Goal: Information Seeking & Learning: Learn about a topic

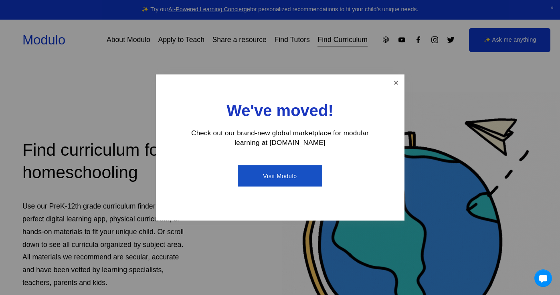
click at [396, 81] on link "Close" at bounding box center [396, 83] width 14 height 14
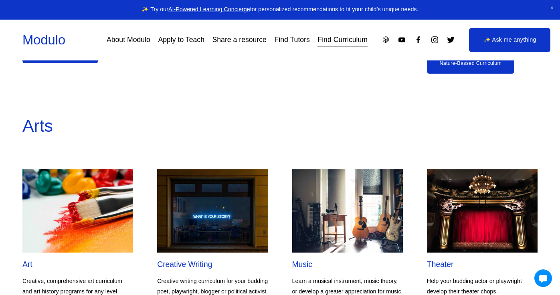
scroll to position [619, 0]
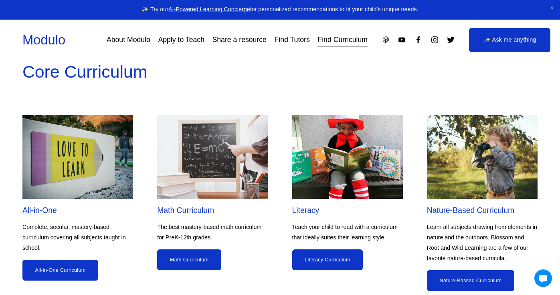
click at [449, 276] on link "Nature-Bassed Curriculum" at bounding box center [470, 280] width 87 height 21
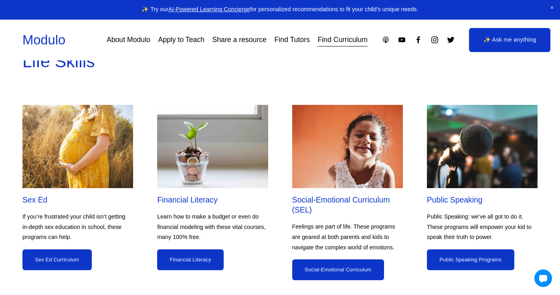
scroll to position [2406, 0]
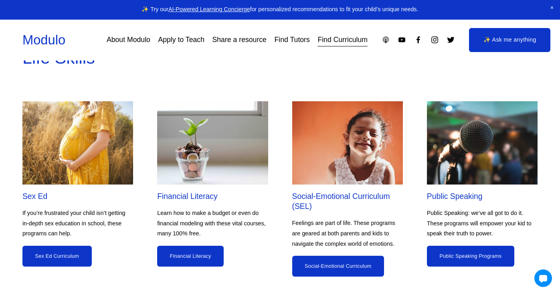
click at [57, 254] on link "Sex Ed Curriculum" at bounding box center [56, 256] width 69 height 21
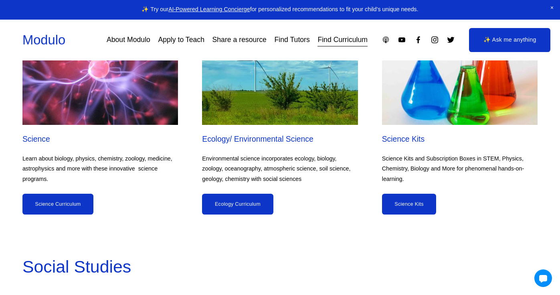
scroll to position [2769, 0]
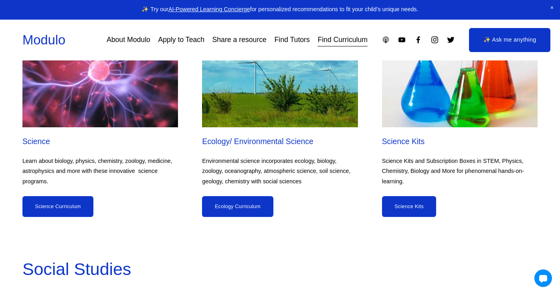
click at [86, 207] on link "Science Curriculum" at bounding box center [57, 206] width 71 height 21
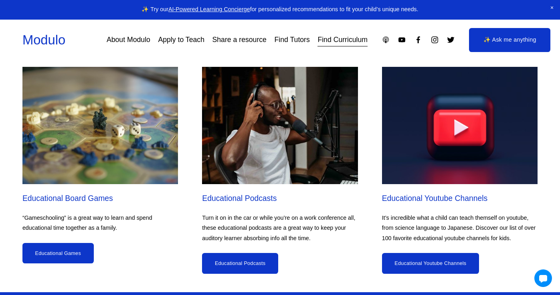
scroll to position [3985, 0]
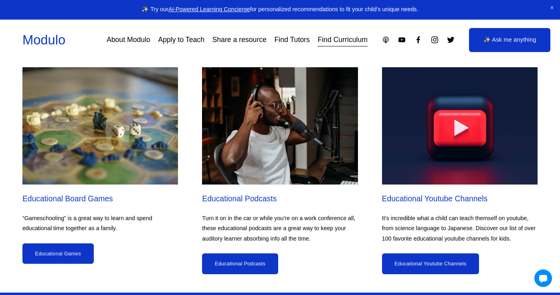
click at [418, 254] on link "Educational Youtube Channels" at bounding box center [430, 264] width 97 height 21
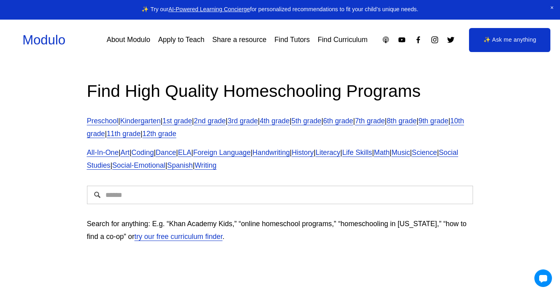
click at [412, 157] on span "Science" at bounding box center [424, 153] width 25 height 8
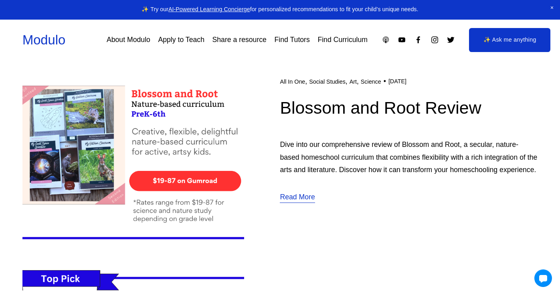
scroll to position [690, 0]
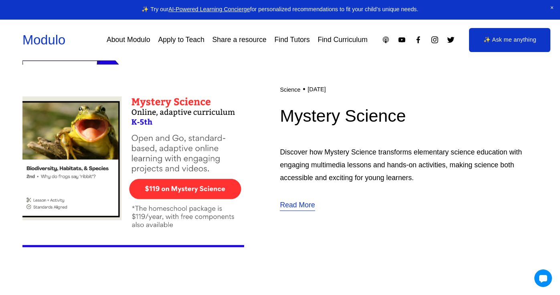
scroll to position [739, 0]
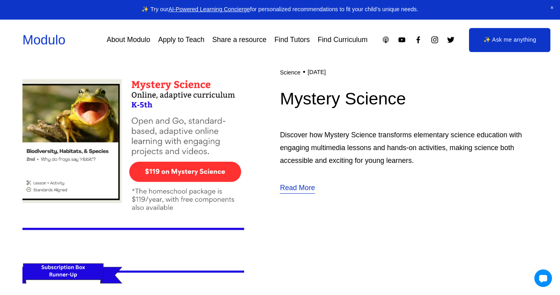
click at [269, 199] on article "Science Manisha Snoyer (CEO and co-founder of Modulo) 12/21/24 Science Manisha …" at bounding box center [279, 131] width 515 height 222
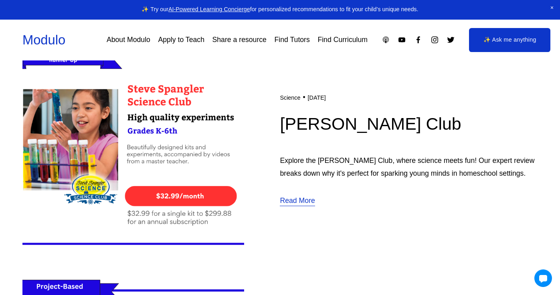
scroll to position [945, 0]
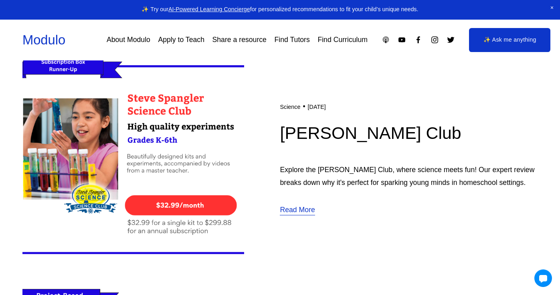
click at [275, 102] on article "Science Manisha Snoyer (CEO and co-founder of Modulo) 12/21/24 Science Manisha …" at bounding box center [279, 159] width 515 height 222
click at [283, 104] on link "Science" at bounding box center [290, 107] width 20 height 6
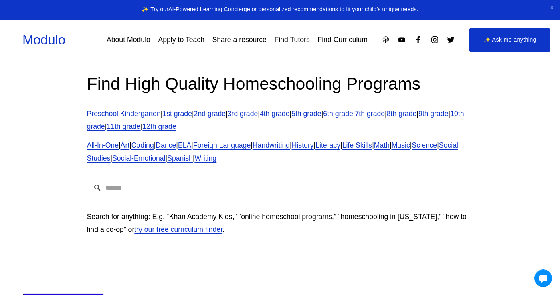
scroll to position [8, 0]
click at [412, 149] on span "Science" at bounding box center [424, 145] width 25 height 8
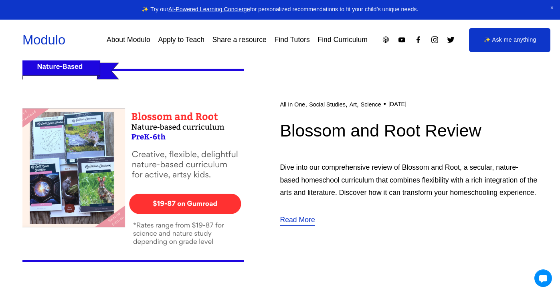
scroll to position [474, 0]
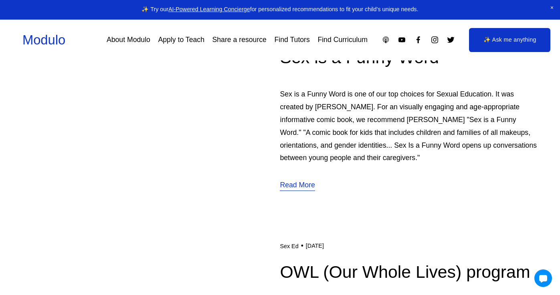
scroll to position [993, 0]
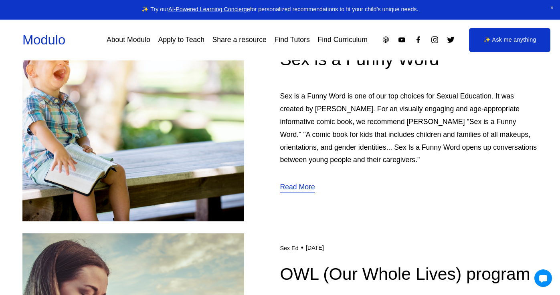
click at [299, 186] on link "Read More" at bounding box center [297, 187] width 35 height 13
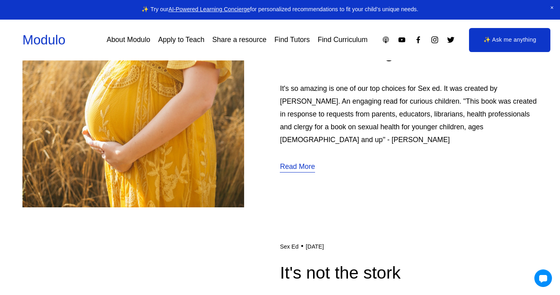
scroll to position [0, 0]
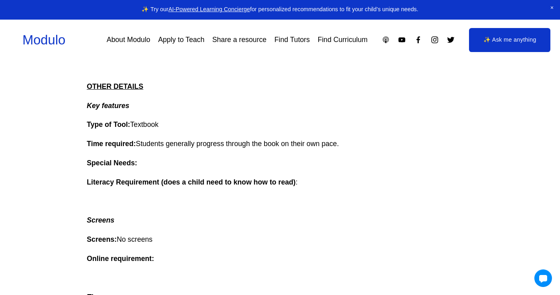
scroll to position [413, 0]
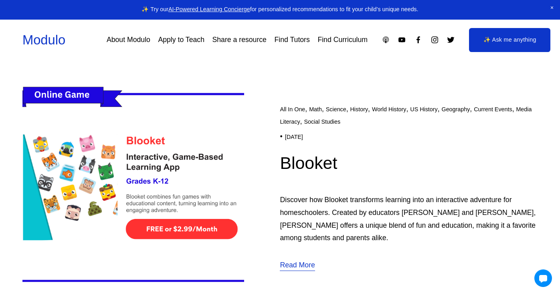
scroll to position [1617, 0]
click at [102, 191] on img at bounding box center [133, 188] width 222 height 222
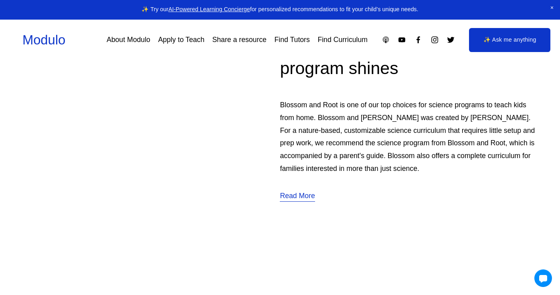
scroll to position [3433, 0]
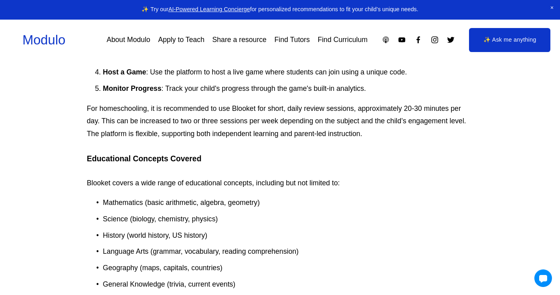
scroll to position [759, 0]
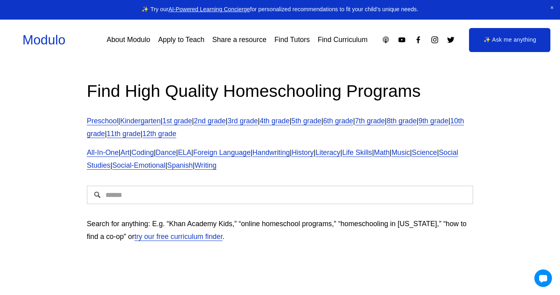
click at [342, 38] on link "Find Curriculum" at bounding box center [342, 40] width 50 height 14
